Goal: Task Accomplishment & Management: Use online tool/utility

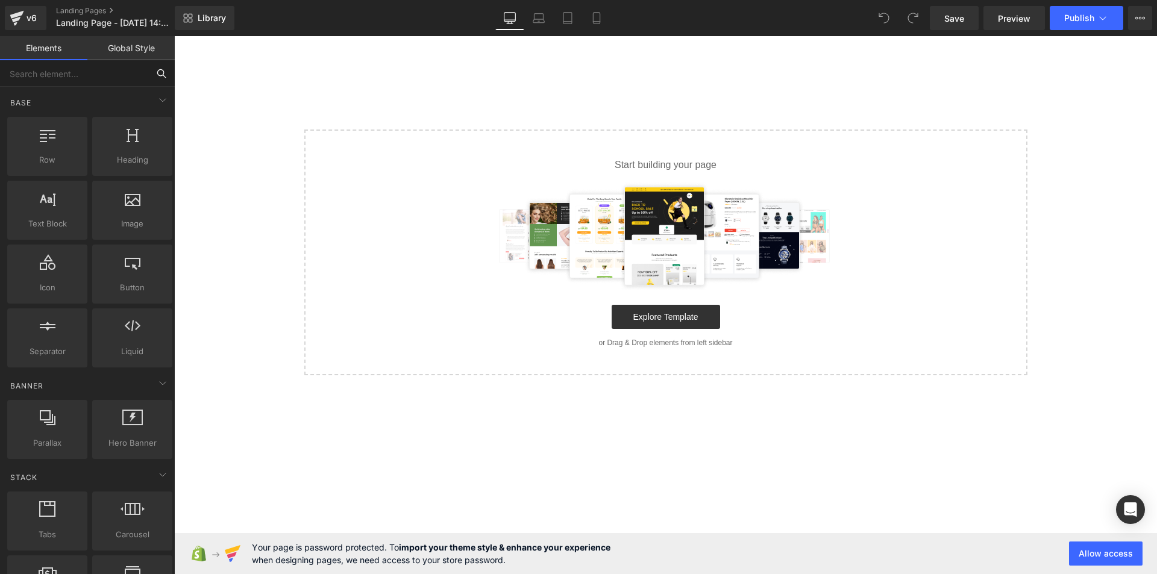
click at [112, 72] on input "text" at bounding box center [74, 73] width 148 height 27
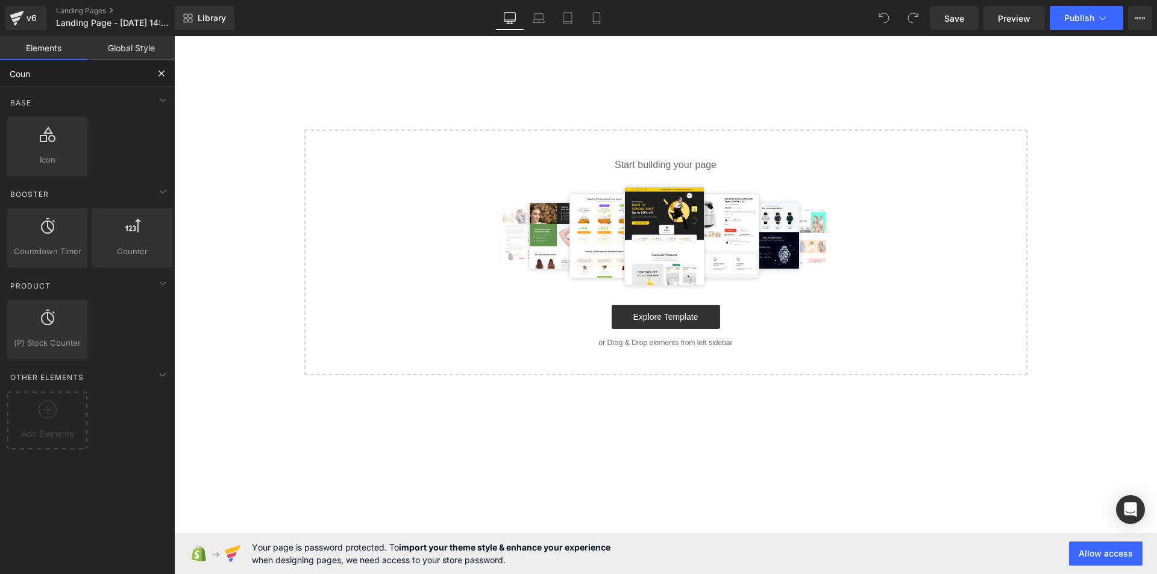
type input "Count"
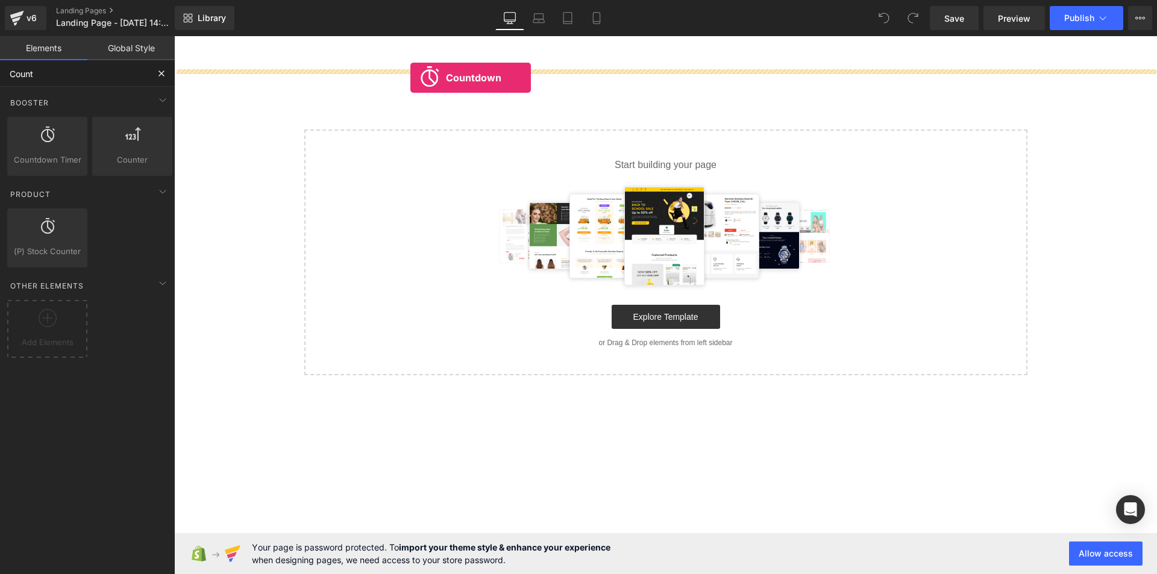
drag, startPoint x: 218, startPoint y: 183, endPoint x: 427, endPoint y: 68, distance: 238.3
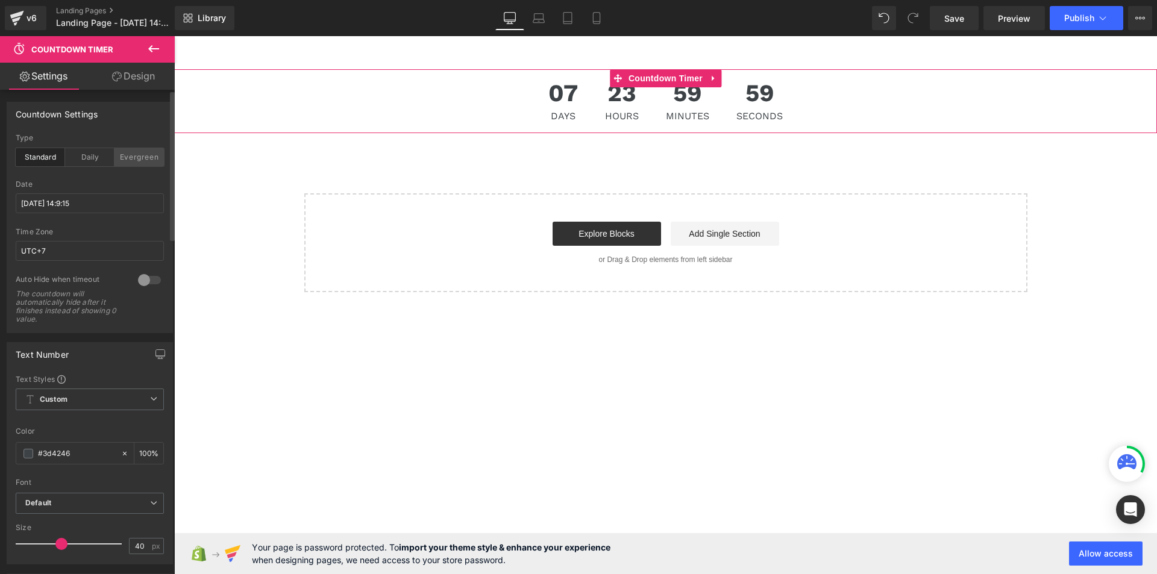
click at [134, 158] on div "Evergreen" at bounding box center [138, 157] width 49 height 18
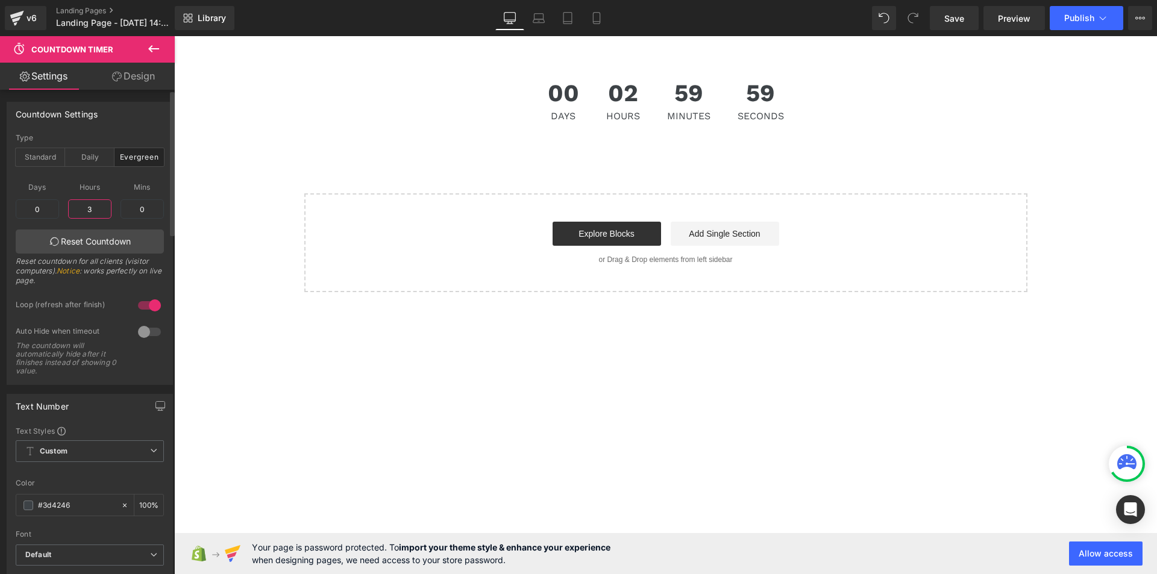
click at [101, 208] on input "3" at bounding box center [89, 208] width 43 height 19
type input "30"
type input "1"
type input "6"
click at [154, 209] on input "0" at bounding box center [141, 208] width 43 height 19
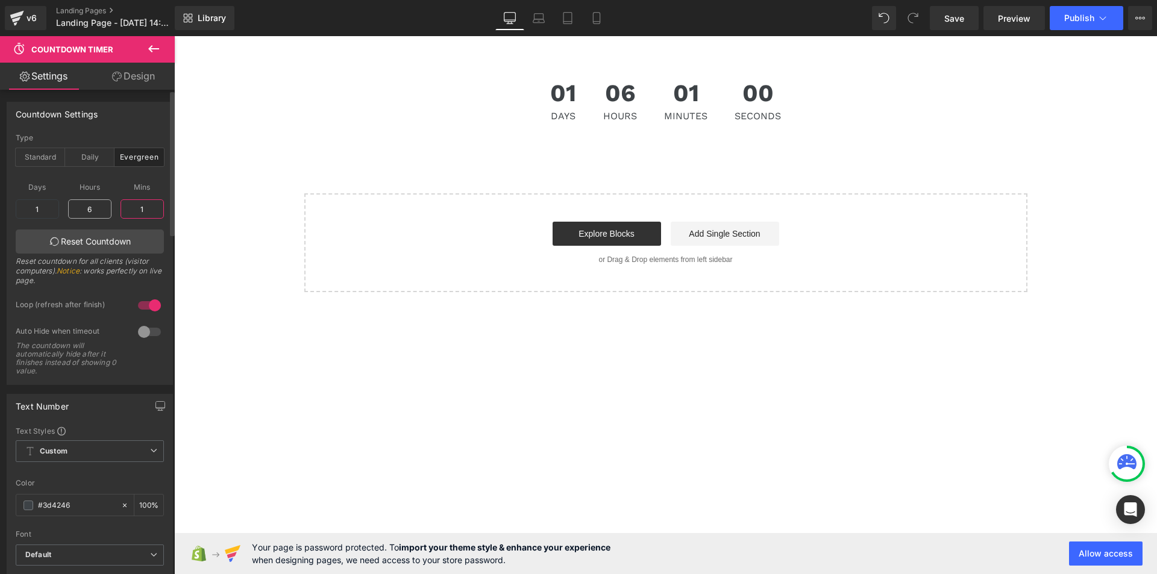
type input "1"
click at [107, 213] on input "6" at bounding box center [89, 208] width 43 height 19
type input "60"
type input "2"
type input "12"
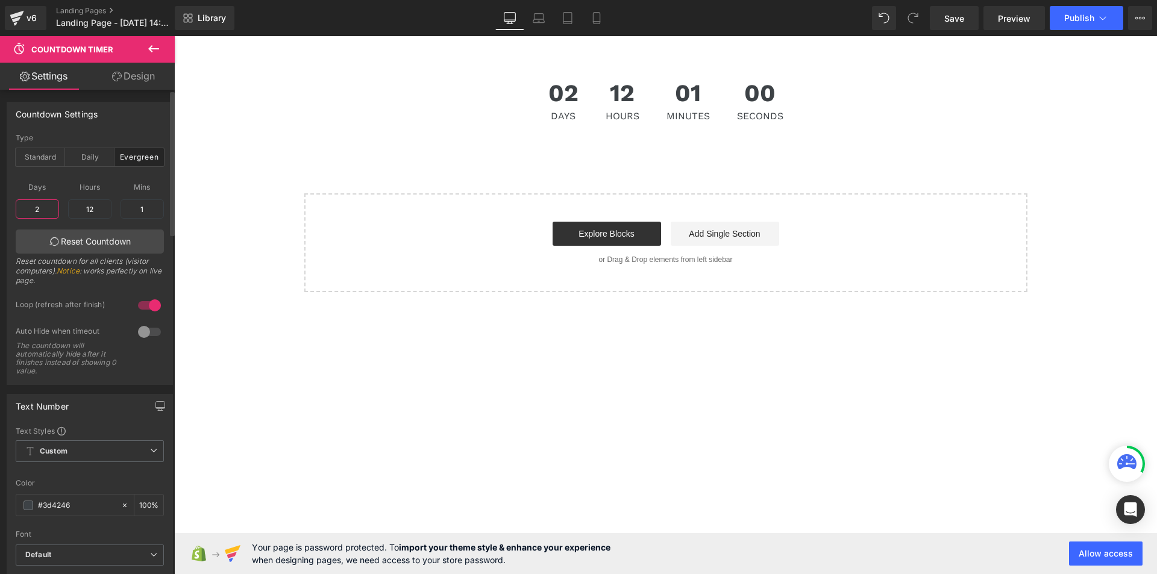
click at [47, 204] on input "2" at bounding box center [37, 208] width 43 height 19
click at [42, 211] on input "2" at bounding box center [37, 208] width 43 height 19
type input "0"
click at [81, 210] on input "12" at bounding box center [89, 208] width 43 height 19
click at [92, 210] on input "12" at bounding box center [89, 208] width 43 height 19
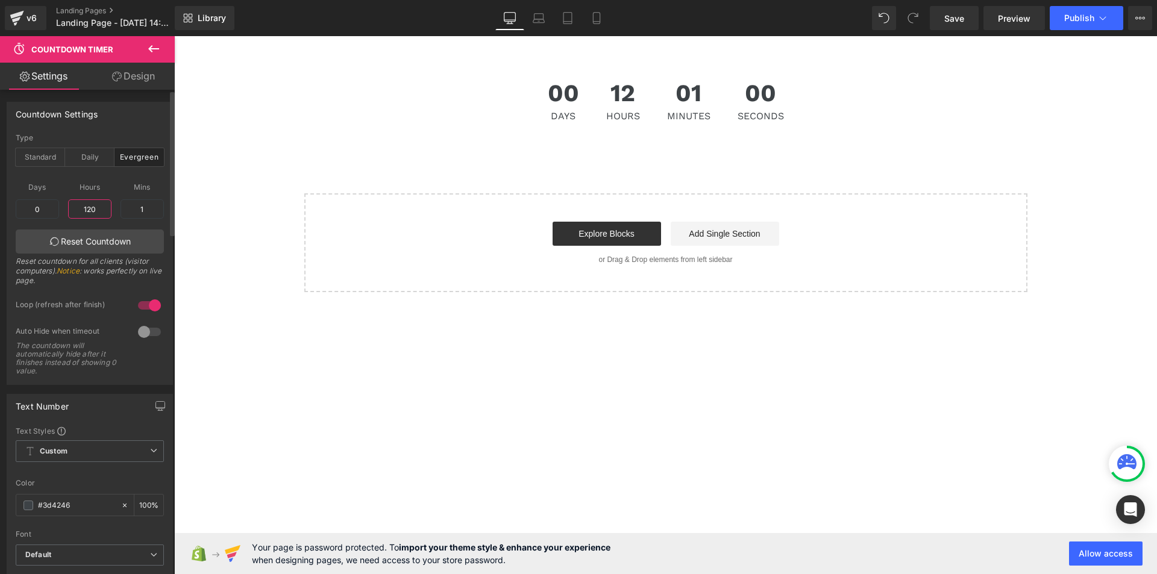
type input "1200"
type input "50"
type input "0"
click at [92, 210] on input "0" at bounding box center [89, 208] width 43 height 19
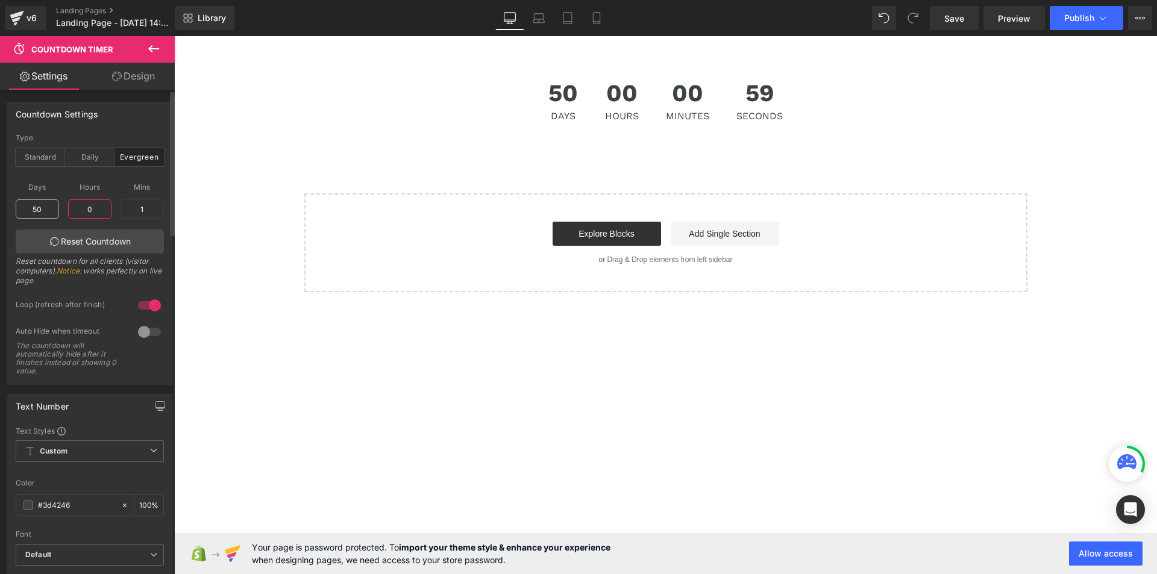
type input "0"
click at [43, 211] on input "50" at bounding box center [37, 208] width 43 height 19
click at [39, 210] on input "50" at bounding box center [37, 208] width 43 height 19
type input "0"
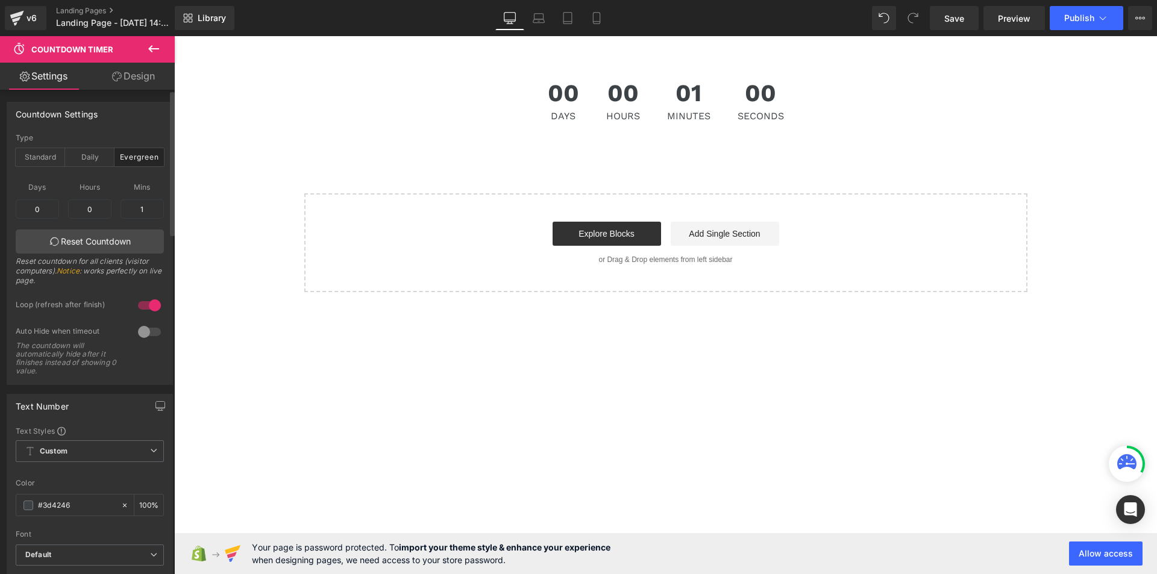
click at [61, 221] on div "Days 0 0 Hours 0 0 Mins 1 1 Reset Countdown Reset countdown for all clients (vi…" at bounding box center [90, 234] width 148 height 120
click at [1062, 17] on button "Publish" at bounding box center [1087, 18] width 74 height 24
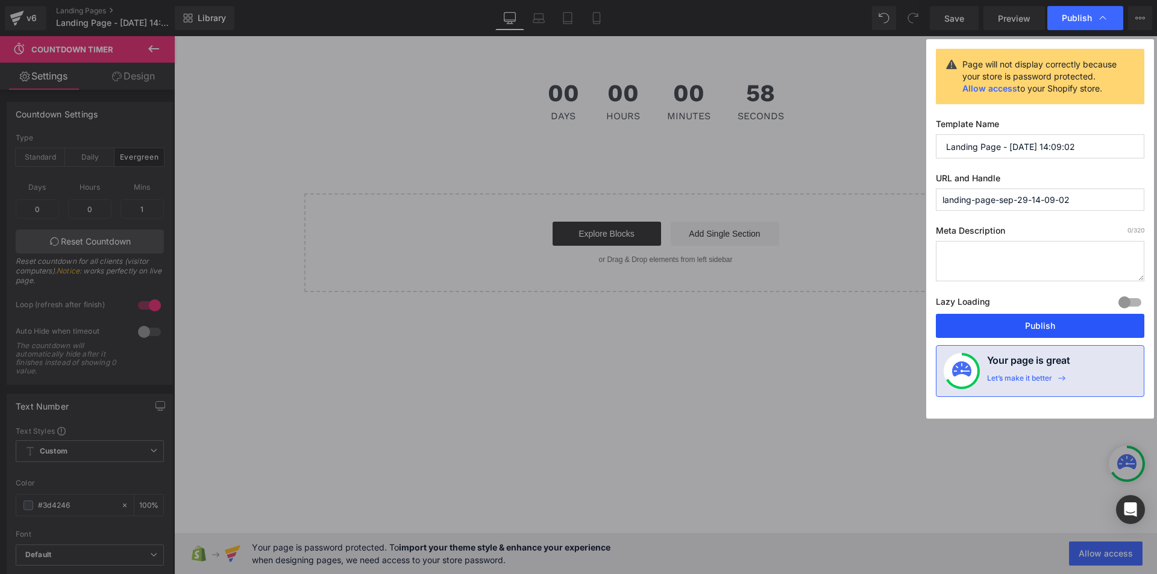
click at [1033, 328] on button "Publish" at bounding box center [1040, 326] width 208 height 24
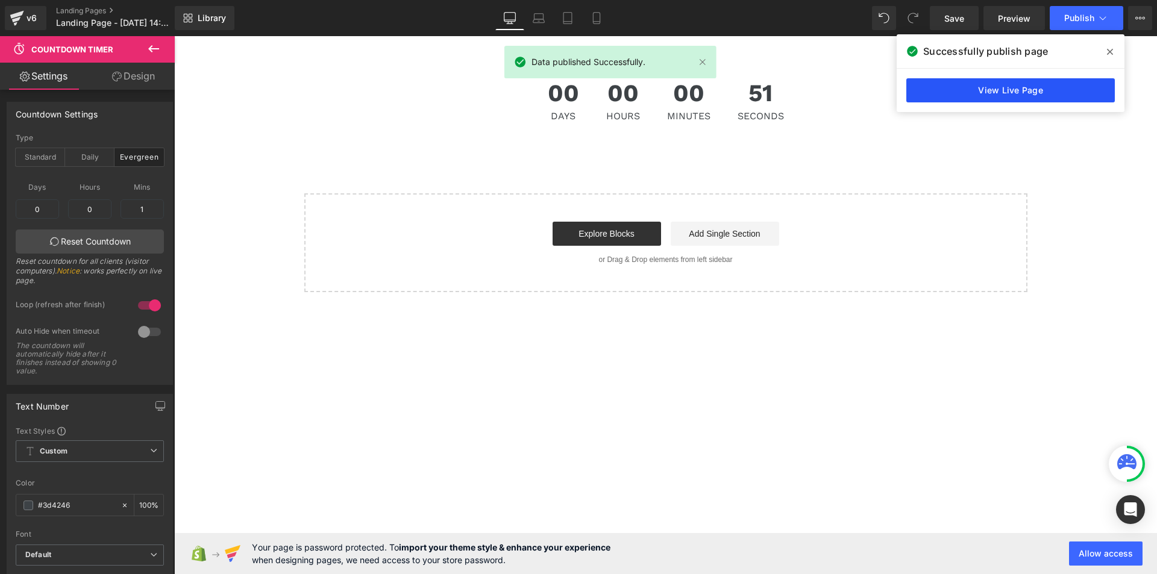
click at [963, 89] on link "View Live Page" at bounding box center [1010, 90] width 208 height 24
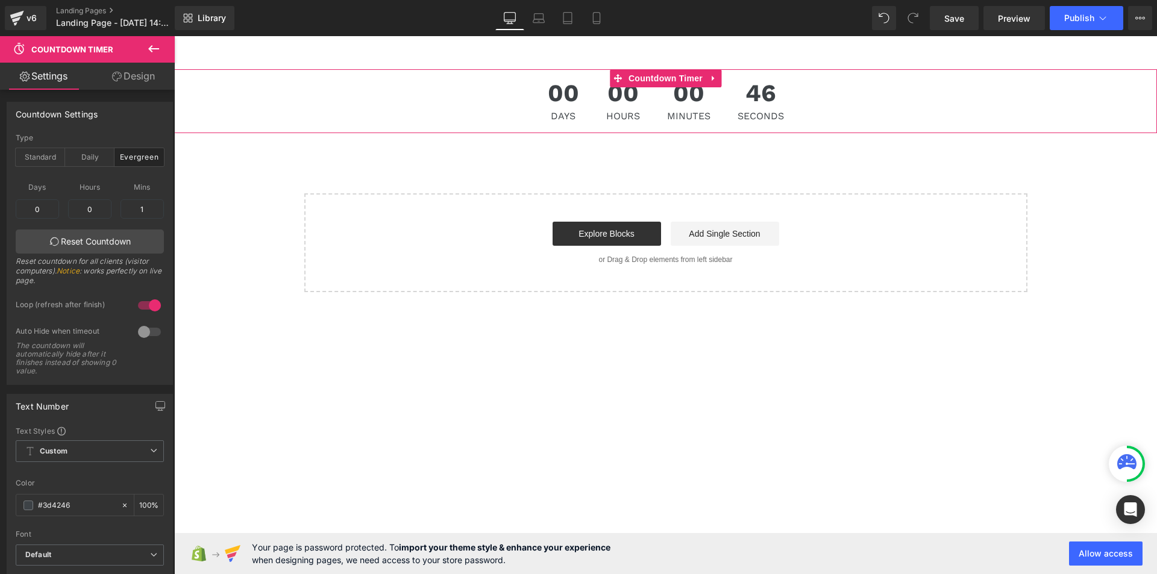
click at [499, 91] on div "00 Days 00 Hours 00 Minutes 46 Seconds" at bounding box center [665, 101] width 983 height 64
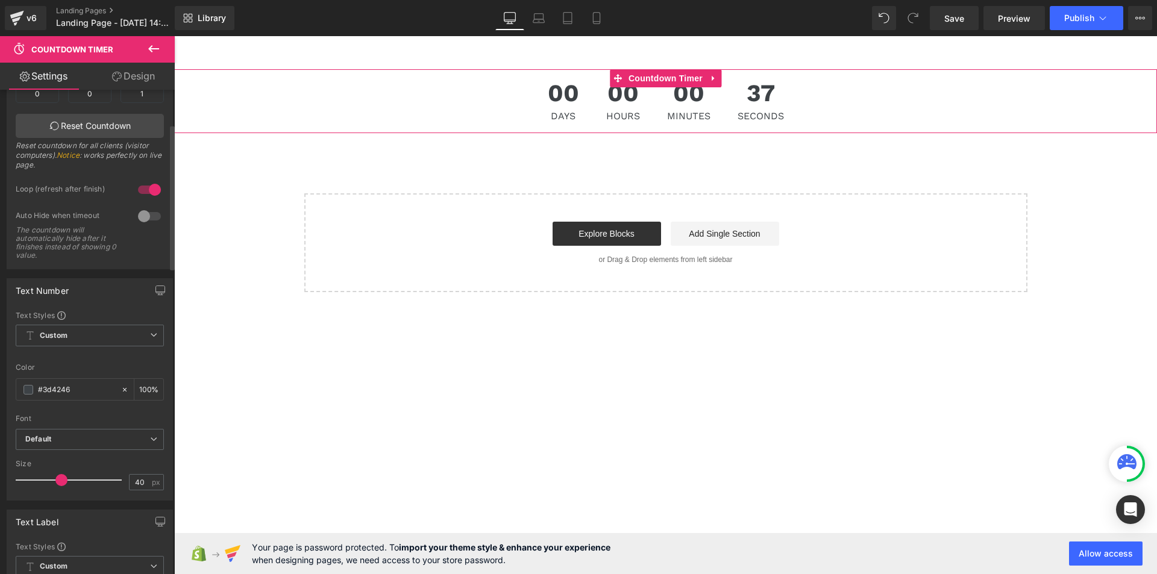
scroll to position [55, 0]
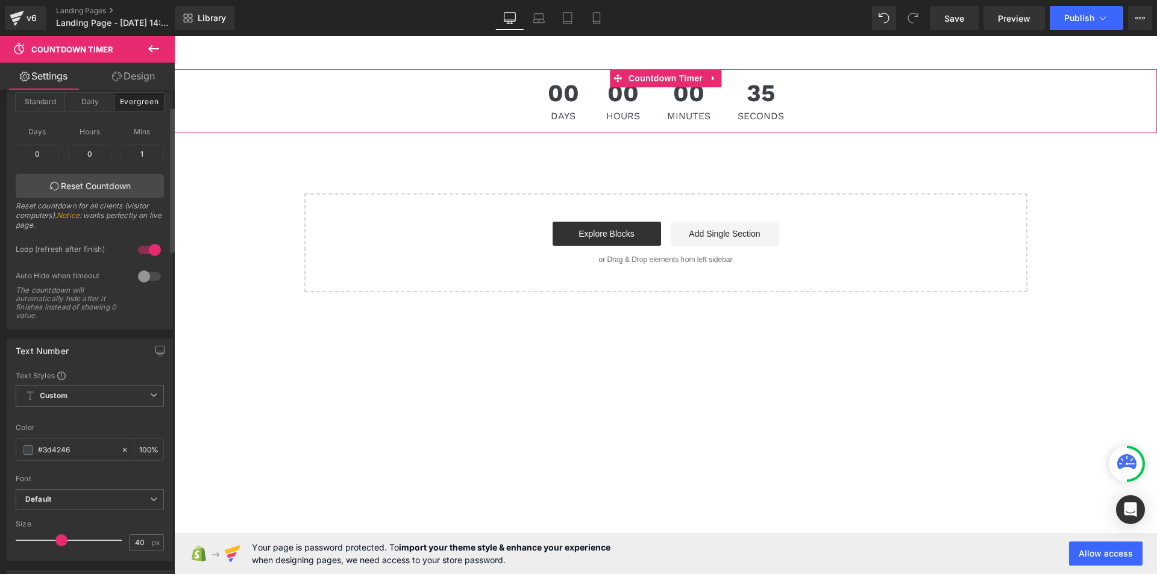
click at [146, 274] on div at bounding box center [149, 276] width 29 height 19
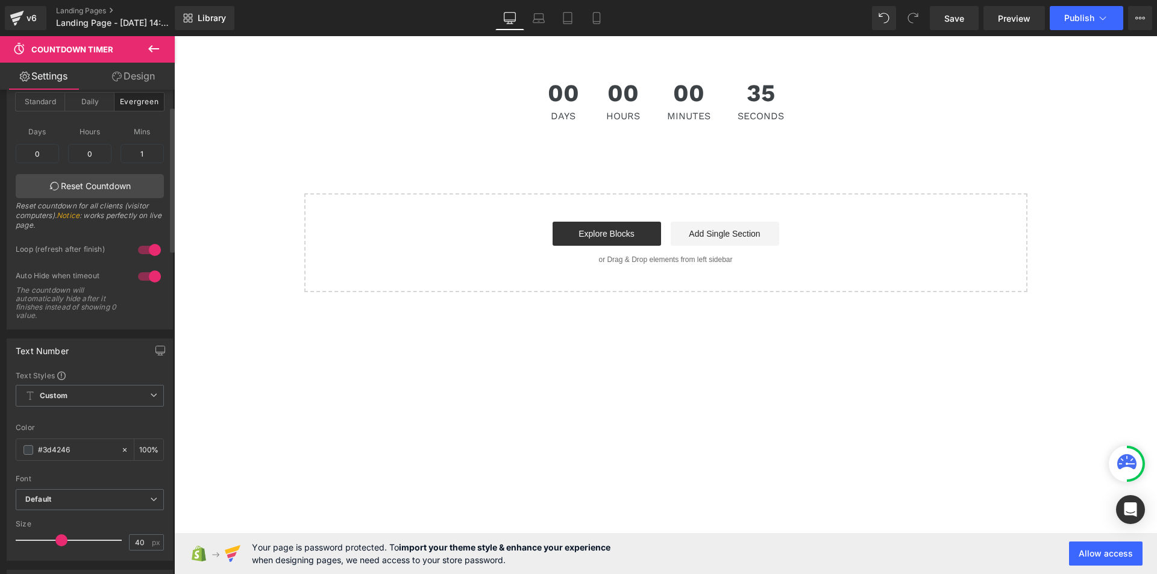
click at [143, 247] on div at bounding box center [149, 249] width 29 height 19
click at [1066, 13] on span "Publish" at bounding box center [1079, 18] width 30 height 10
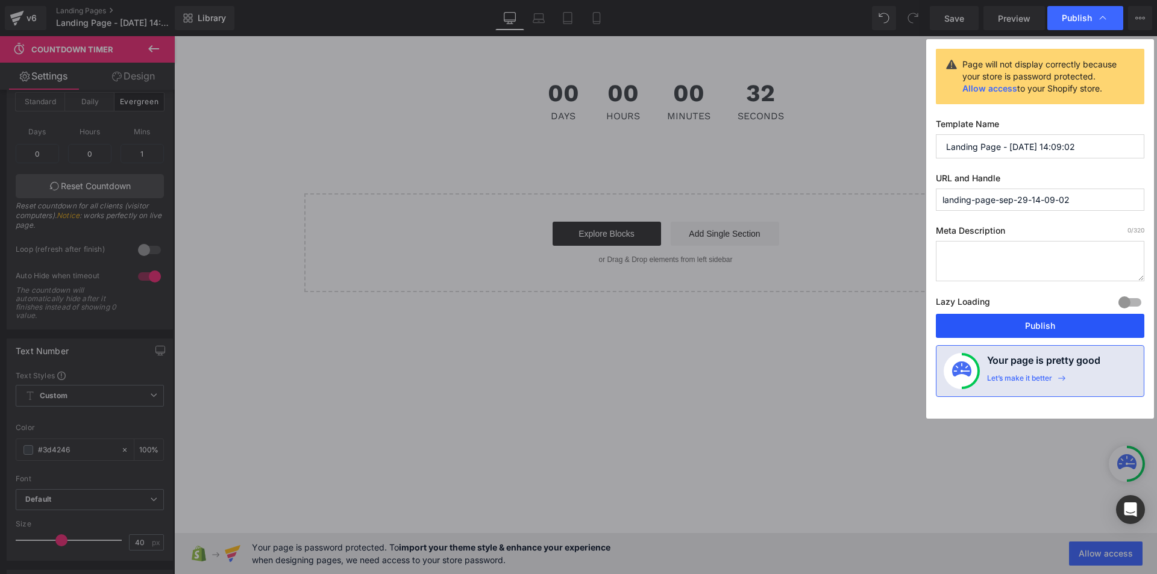
click at [1033, 328] on button "Publish" at bounding box center [1040, 326] width 208 height 24
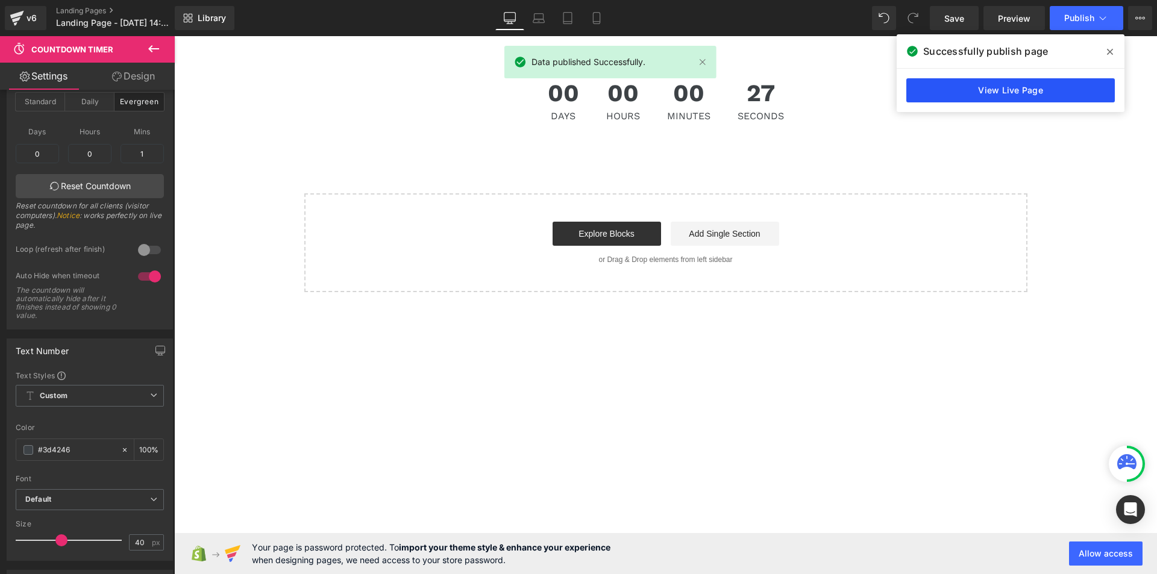
click at [950, 86] on link "View Live Page" at bounding box center [1010, 90] width 208 height 24
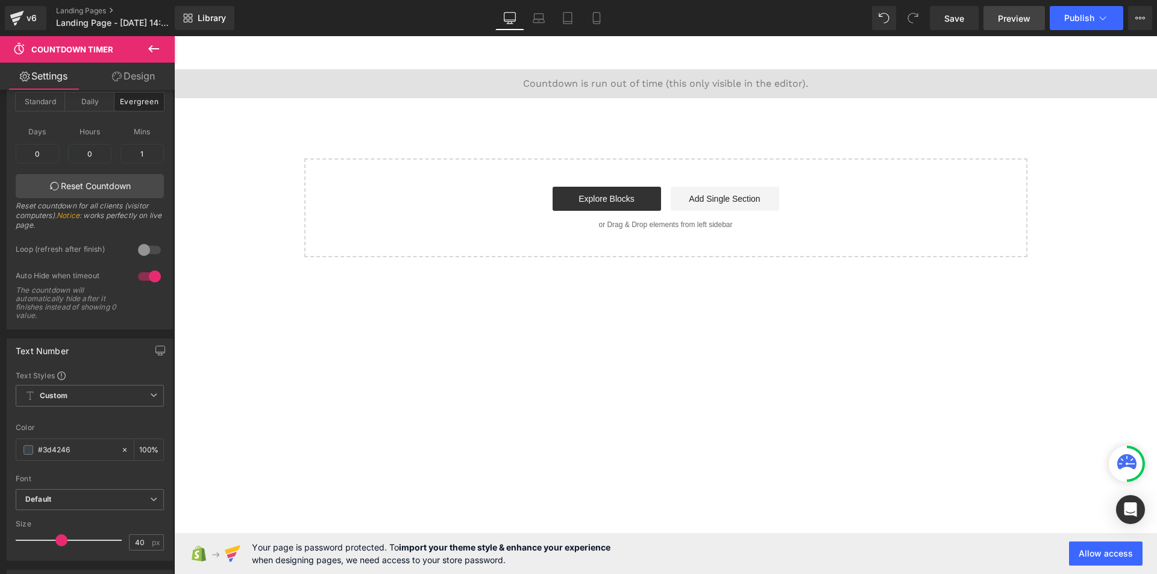
click at [998, 27] on link "Preview" at bounding box center [1013, 18] width 61 height 24
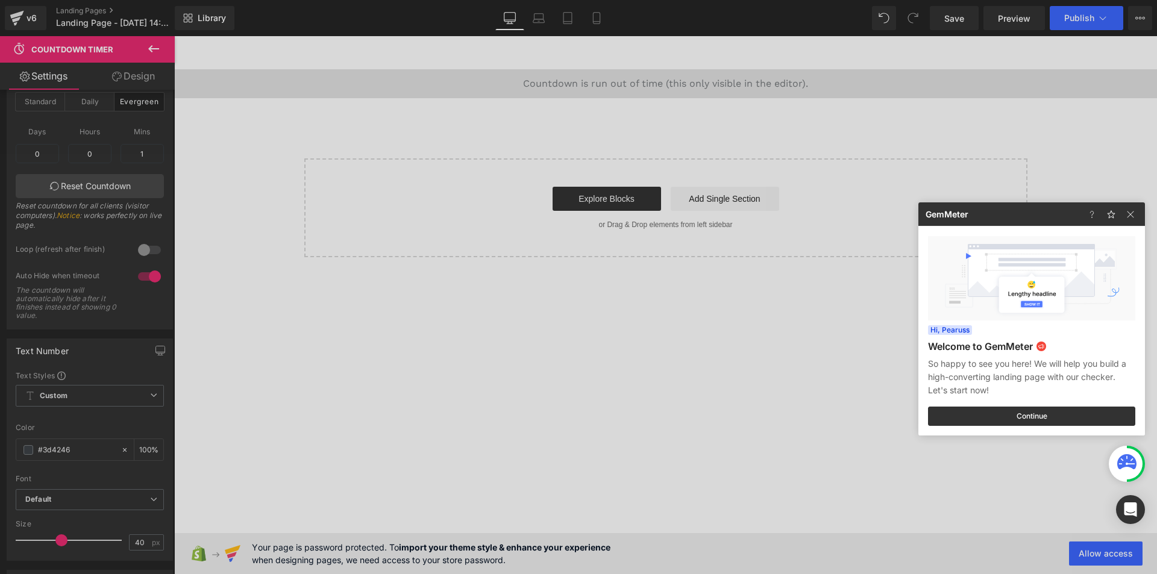
click at [678, 105] on div at bounding box center [578, 287] width 1157 height 574
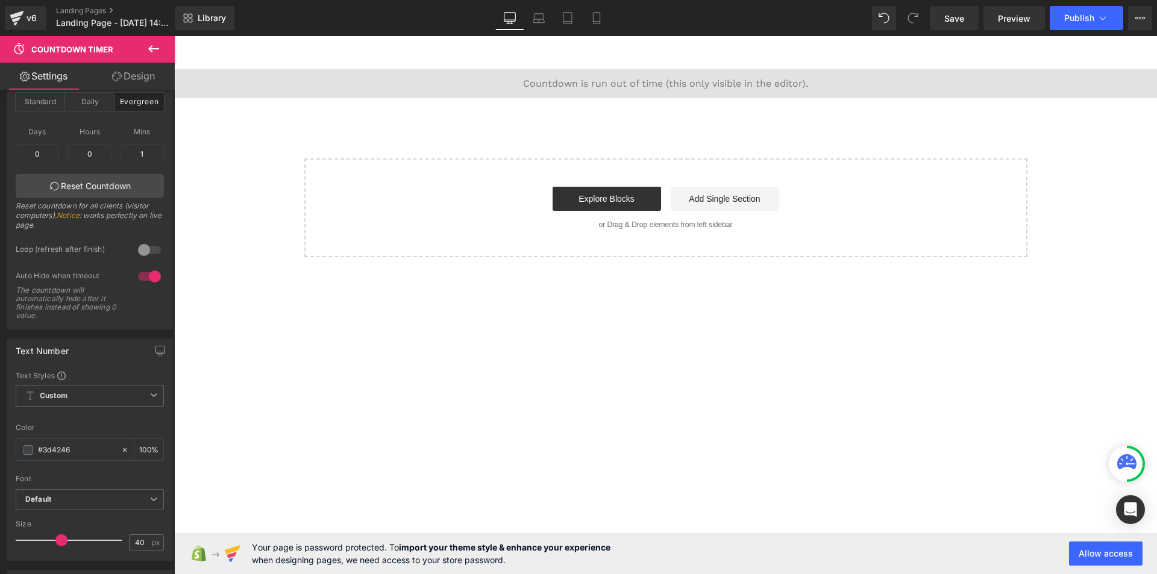
click at [150, 48] on icon at bounding box center [153, 48] width 11 height 7
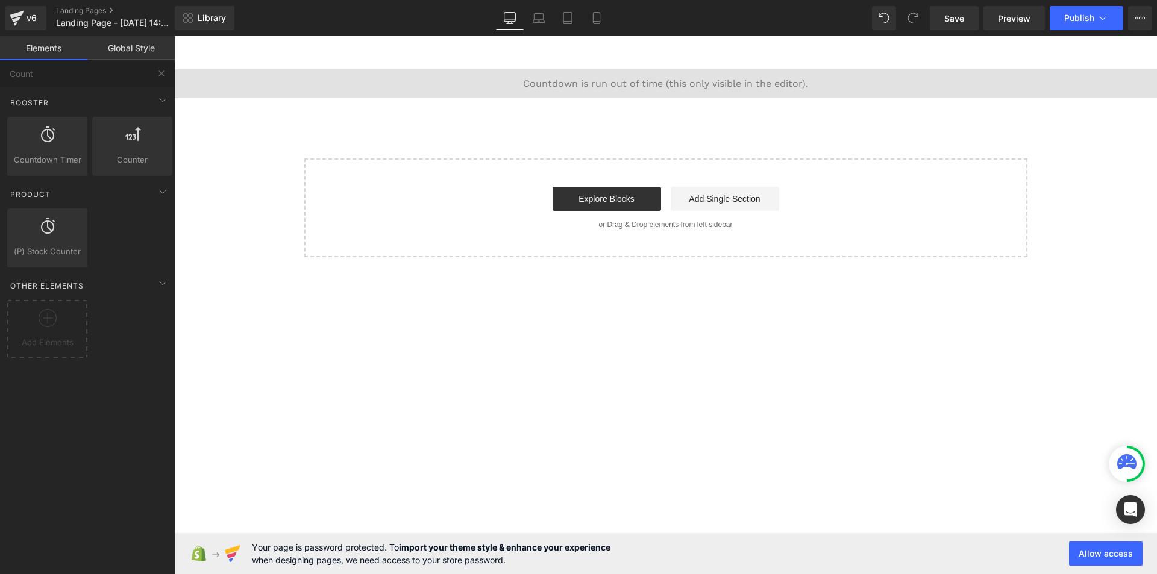
click at [107, 49] on link "Global Style" at bounding box center [130, 48] width 87 height 24
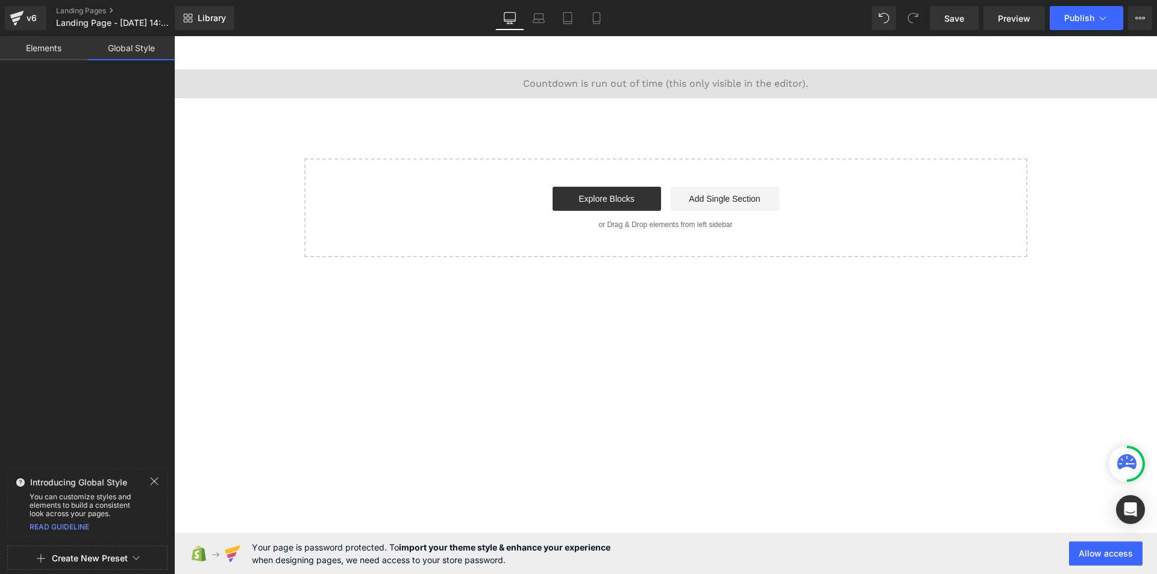
click at [80, 49] on link "Elements" at bounding box center [43, 48] width 87 height 24
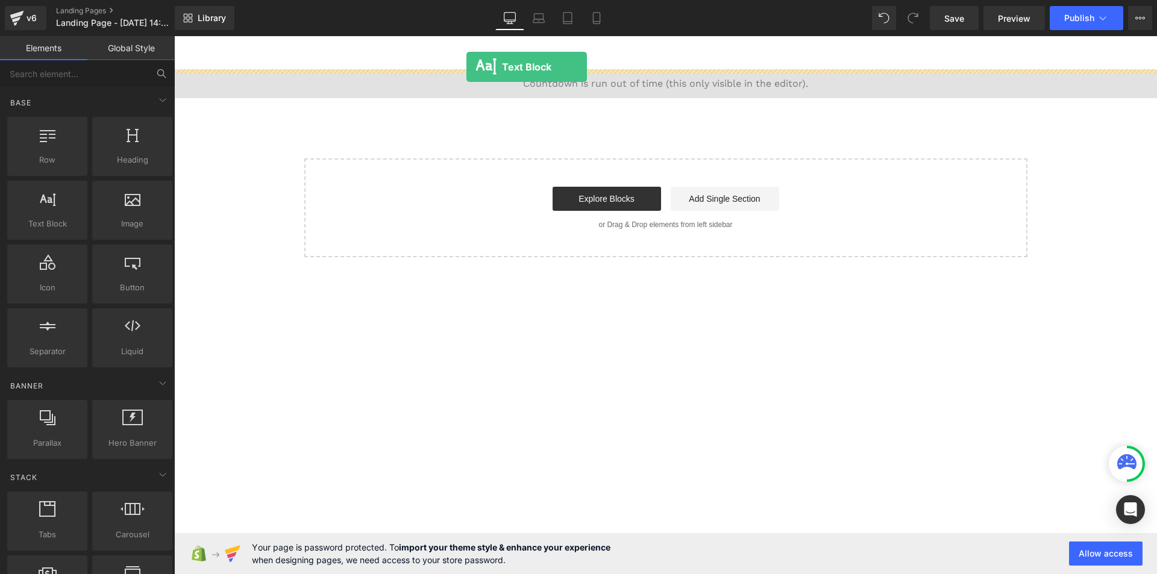
drag, startPoint x: 230, startPoint y: 246, endPoint x: 466, endPoint y: 67, distance: 297.1
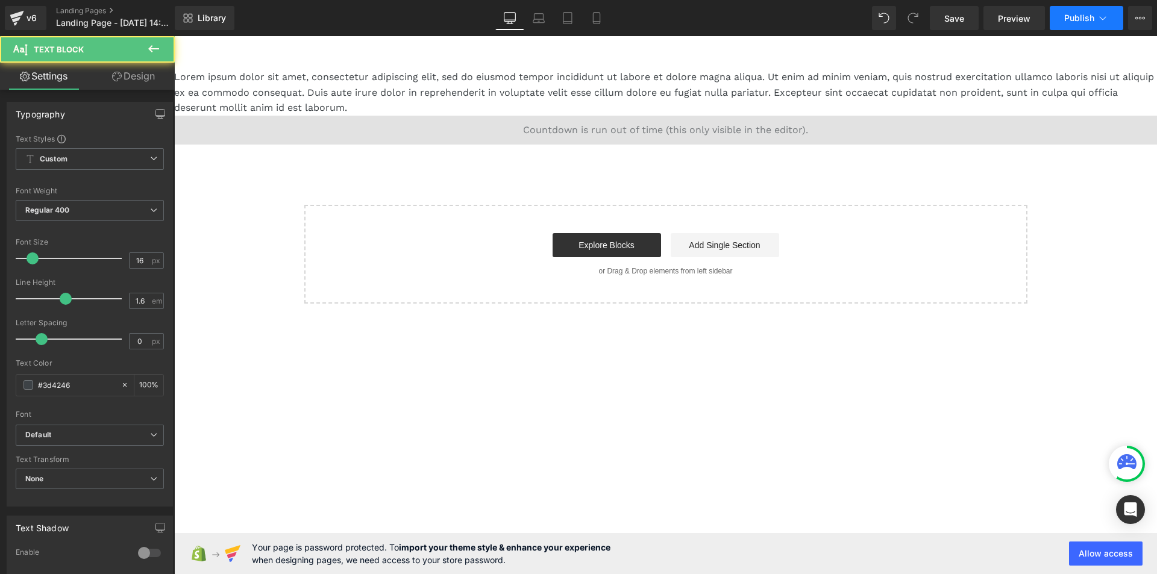
click at [1077, 18] on span "Publish" at bounding box center [1079, 18] width 30 height 10
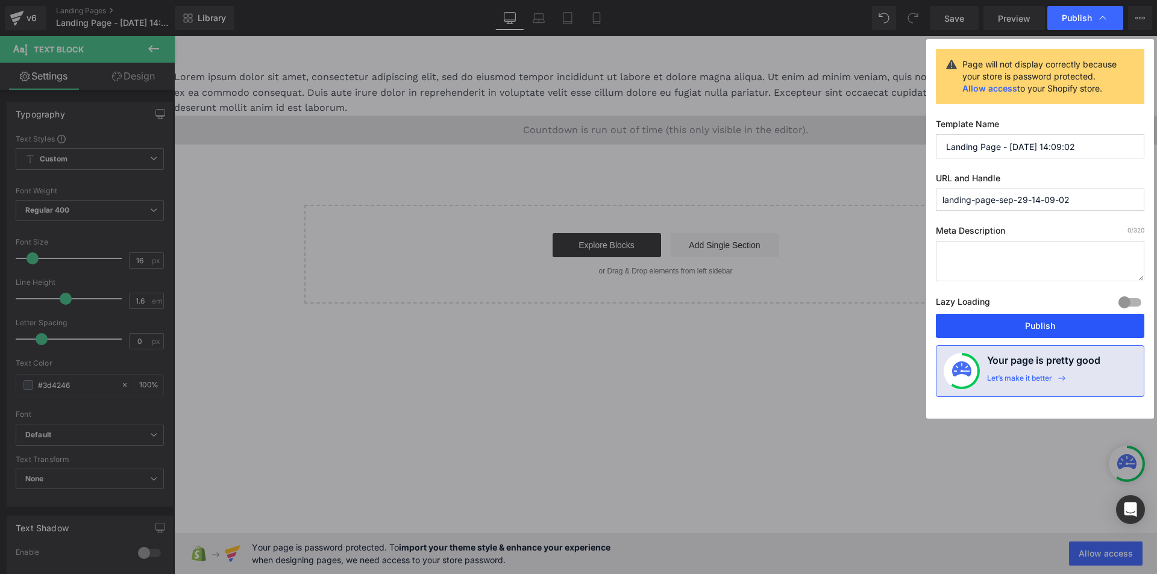
click at [999, 324] on button "Publish" at bounding box center [1040, 326] width 208 height 24
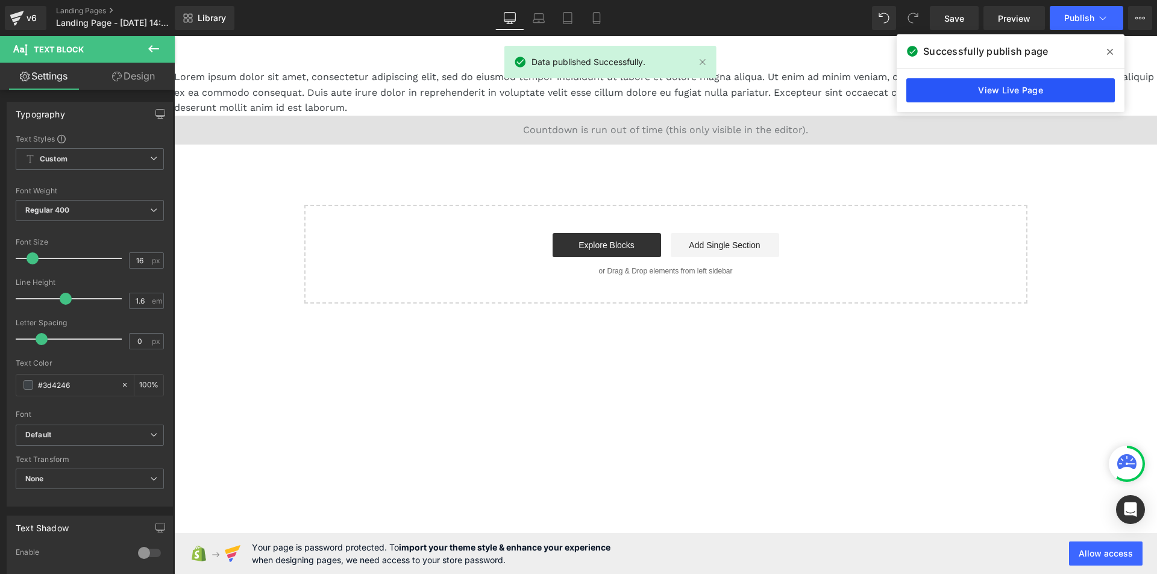
click at [980, 93] on link "View Live Page" at bounding box center [1010, 90] width 208 height 24
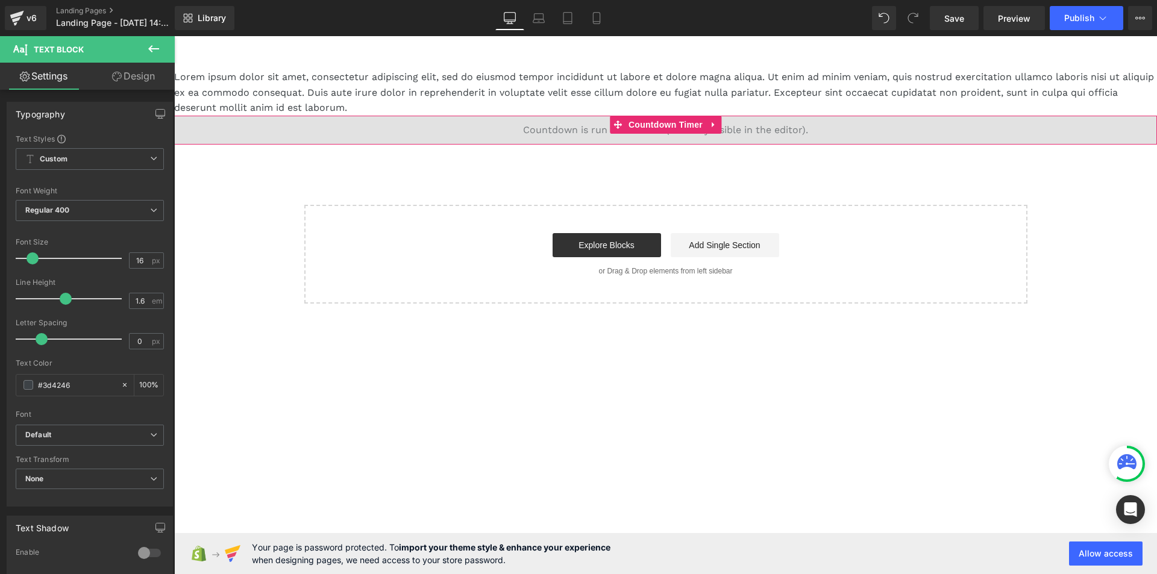
click at [471, 128] on div "00 Days 00 Hours 00 Minutes 00 Seconds" at bounding box center [665, 130] width 983 height 29
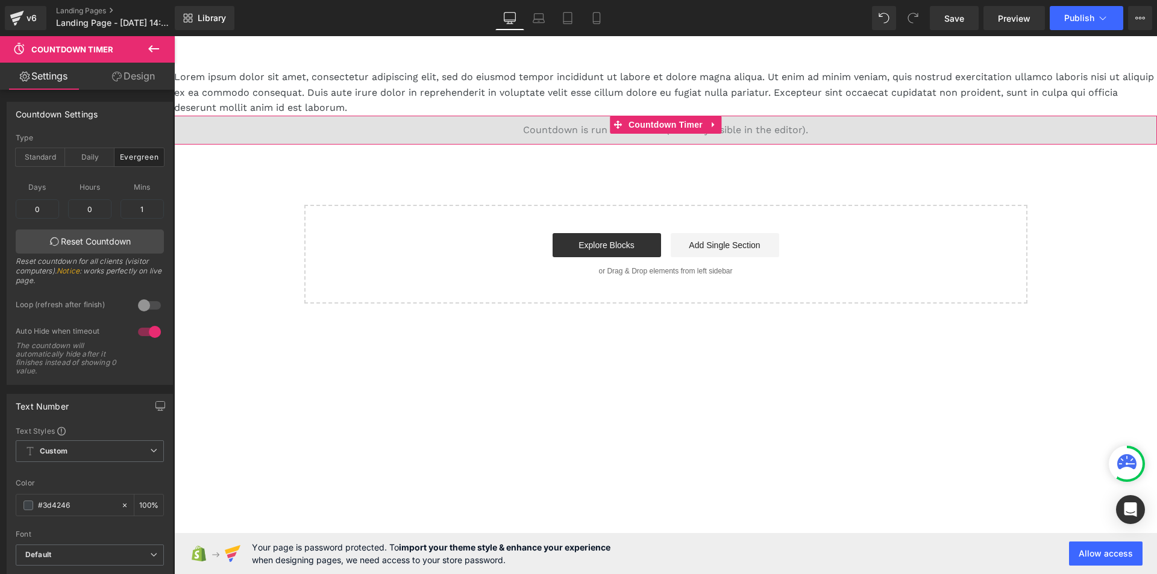
click at [427, 120] on div "00 Days 00 Hours 00 Minutes 00 Seconds" at bounding box center [665, 130] width 983 height 29
